Goal: Task Accomplishment & Management: Complete application form

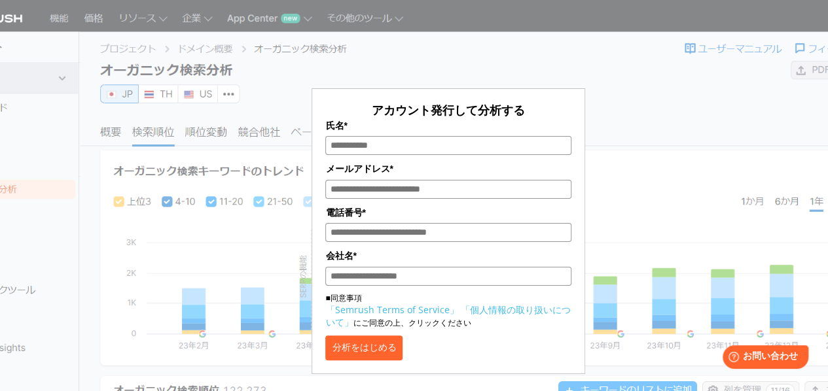
click at [439, 143] on input "氏名*" at bounding box center [447, 145] width 245 height 19
type input "****"
type input "*"
type input "**********"
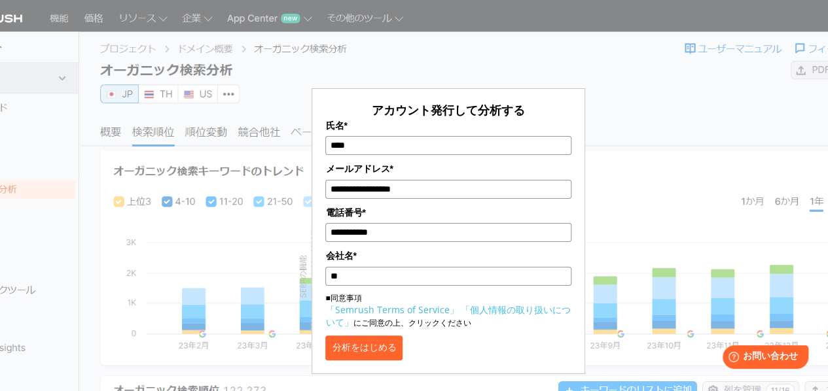
type input "**"
click at [396, 340] on button "分析をはじめる" at bounding box center [363, 348] width 77 height 25
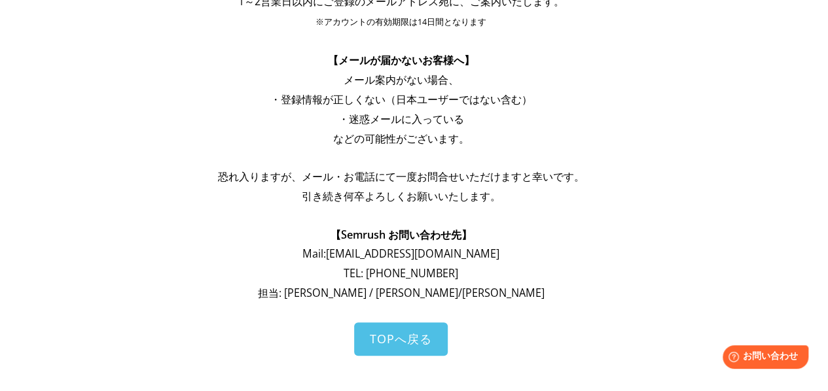
scroll to position [65, 0]
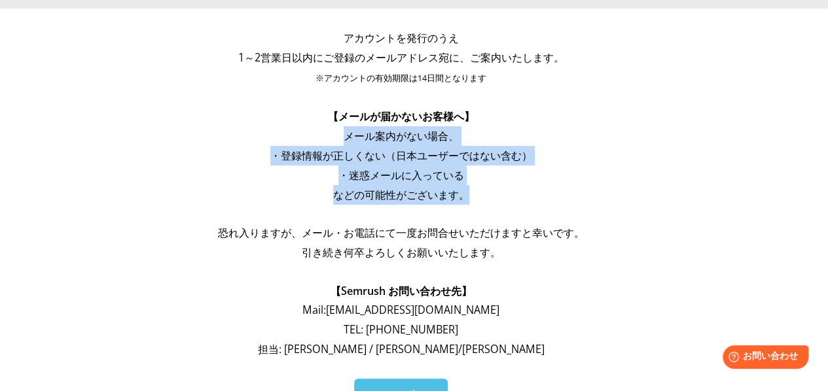
drag, startPoint x: 345, startPoint y: 135, endPoint x: 508, endPoint y: 203, distance: 176.3
click at [503, 201] on div "アカウントを発行のうえ 1～2営業日以内にご登録のメールアドレス宛に、ご案内いたします。 ※アカウントの有効期限は14日間となります 【メールが届かないお客様…" at bounding box center [400, 193] width 497 height 331
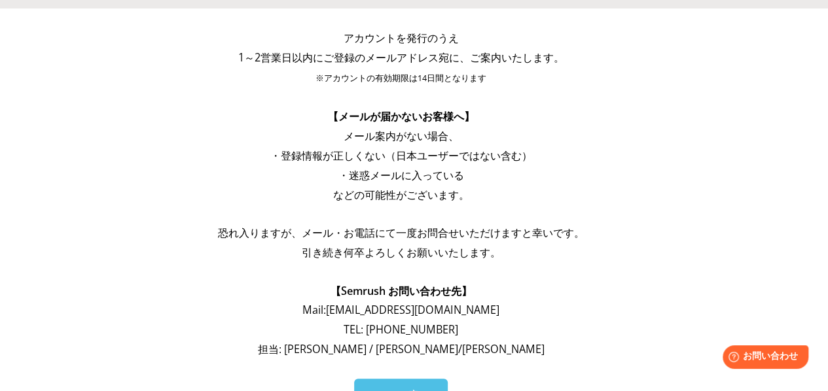
click at [509, 204] on p at bounding box center [400, 213] width 497 height 19
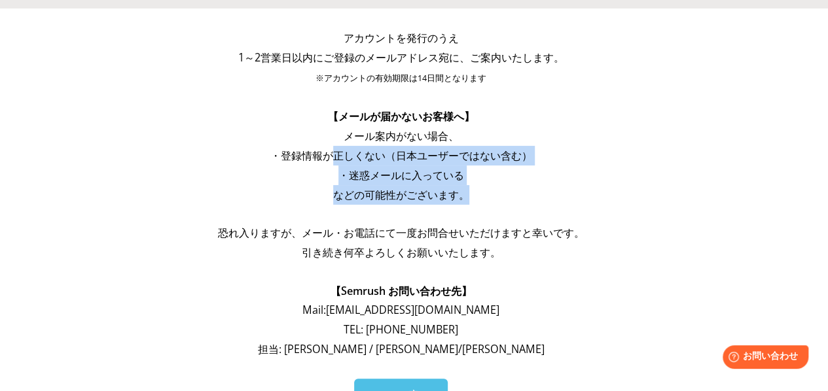
drag, startPoint x: 458, startPoint y: 190, endPoint x: 327, endPoint y: 146, distance: 138.2
click at [328, 147] on div "アカウントを発行のうえ 1～2営業日以内にご登録のメールアドレス宛に、ご案内いたします。 ※アカウントの有効期限は14日間となります 【メールが届かないお客様…" at bounding box center [400, 193] width 497 height 331
click at [327, 146] on p "・登録情報が正しくない（日本ユーザーではない含む）" at bounding box center [400, 156] width 497 height 20
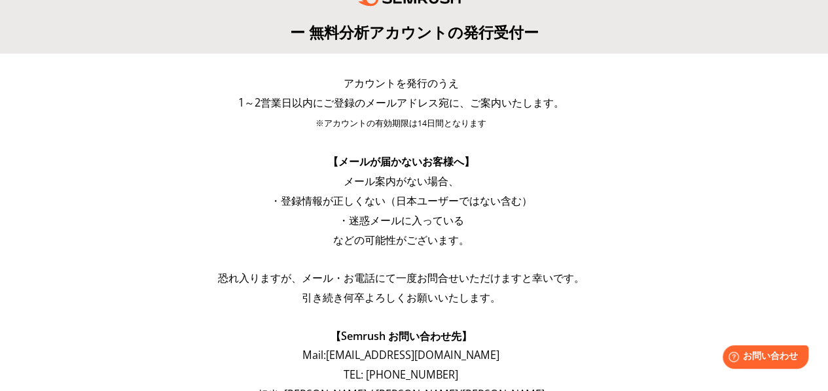
scroll to position [0, 0]
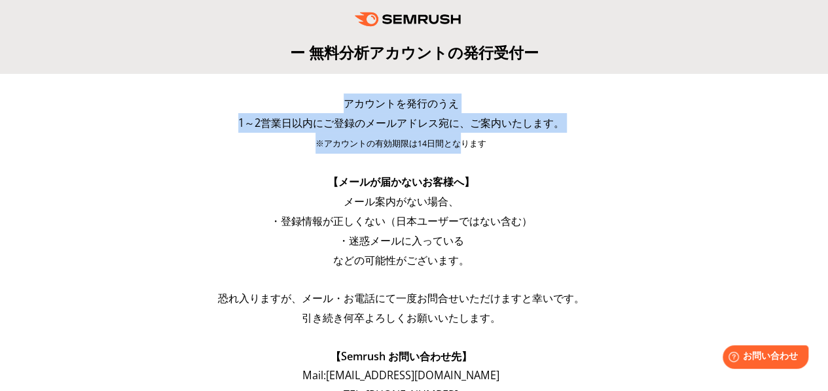
drag, startPoint x: 227, startPoint y: 107, endPoint x: 462, endPoint y: 145, distance: 237.8
click at [457, 146] on div "アカウントを発行のうえ 1～2営業日以内にご登録のメールアドレス宛に、ご案内いたします。 ※アカウントの有効期限は14日間となります 【メールが届かないお客様…" at bounding box center [400, 259] width 497 height 331
drag, startPoint x: 496, startPoint y: 147, endPoint x: 302, endPoint y: 100, distance: 199.3
click at [302, 100] on div "アカウントを発行のうえ 1～2営業日以内にご登録のメールアドレス宛に、ご案内いたします。 ※アカウントの有効期限は14日間となります 【メールが届かないお客様…" at bounding box center [400, 259] width 497 height 331
click at [302, 100] on p "アカウントを発行のうえ" at bounding box center [400, 104] width 497 height 20
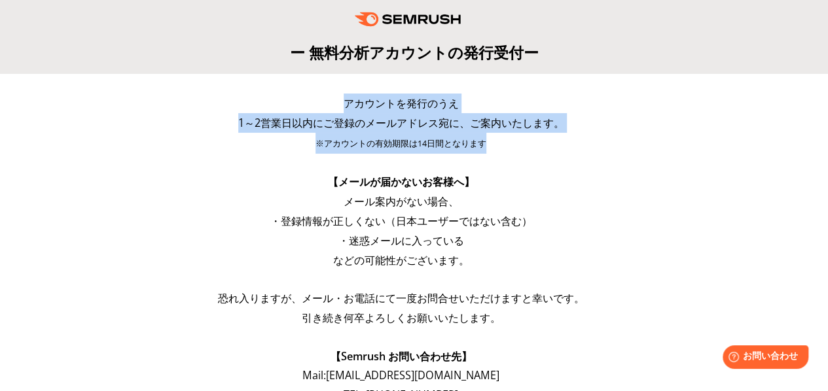
drag, startPoint x: 302, startPoint y: 100, endPoint x: 499, endPoint y: 154, distance: 204.3
click at [499, 154] on div "アカウントを発行のうえ 1～2営業日以内にご登録のメールアドレス宛に、ご案内いたします。 ※アカウントの有効期限は14日間となります 【メールが届かないお客様…" at bounding box center [400, 259] width 497 height 331
click at [499, 154] on p at bounding box center [400, 163] width 497 height 19
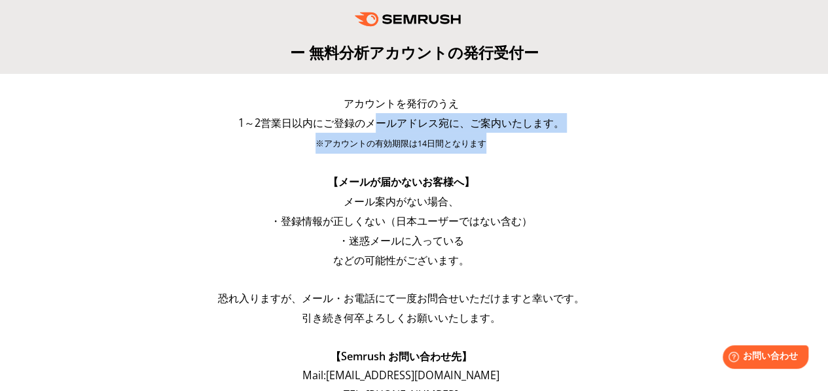
drag, startPoint x: 489, startPoint y: 150, endPoint x: 265, endPoint y: 99, distance: 230.0
click at [270, 100] on div "アカウントを発行のうえ 1～2営業日以内にご登録のメールアドレス宛に、ご案内いたします。 ※アカウントの有効期限は14日間となります 【メールが届かないお客様…" at bounding box center [400, 259] width 497 height 331
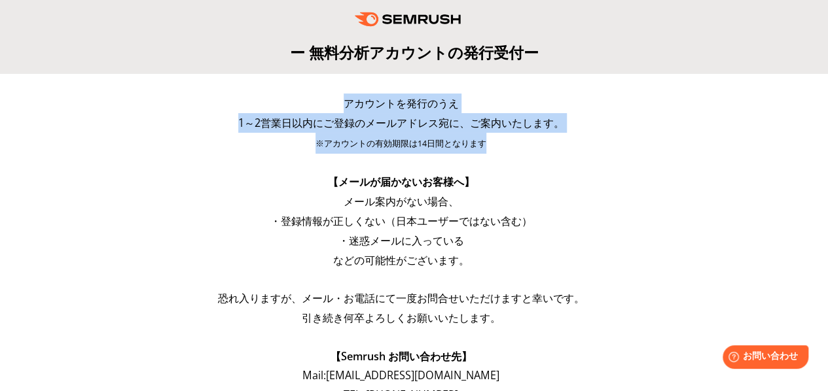
click at [265, 99] on p "アカウントを発行のうえ" at bounding box center [400, 104] width 497 height 20
